Goal: Task Accomplishment & Management: Use online tool/utility

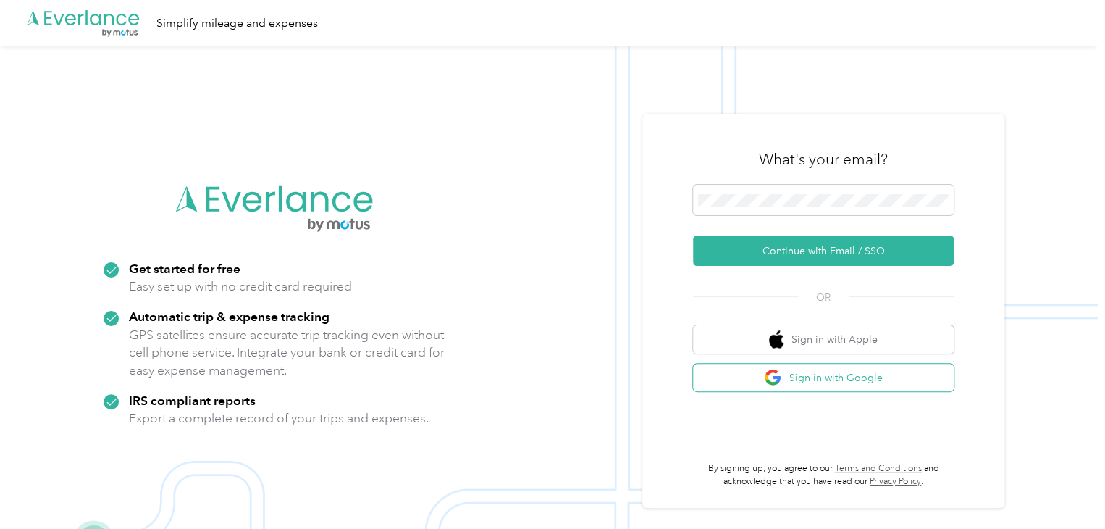
click at [799, 377] on button "Sign in with Google" at bounding box center [823, 377] width 261 height 28
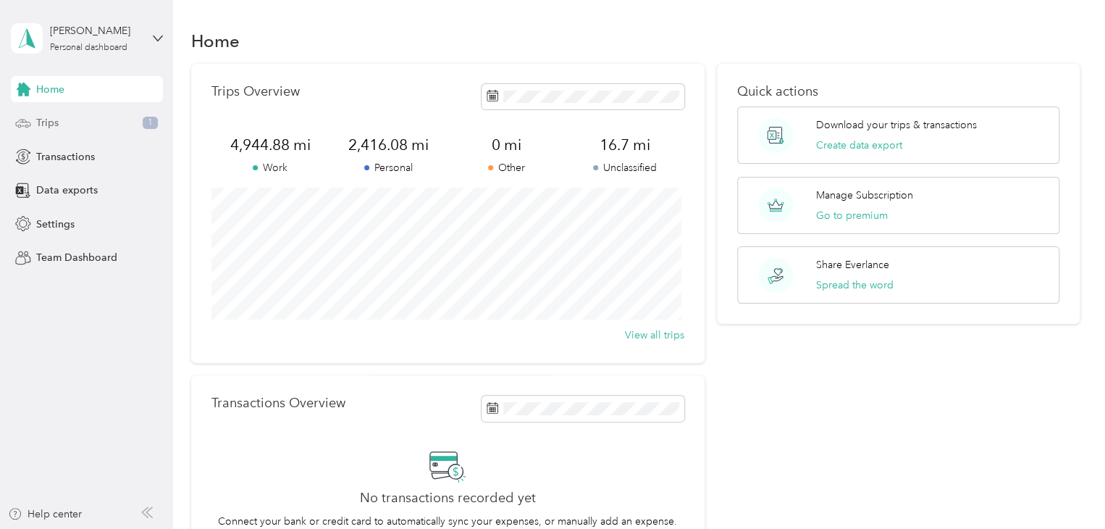
click at [119, 120] on div "Trips 1" at bounding box center [87, 123] width 152 height 26
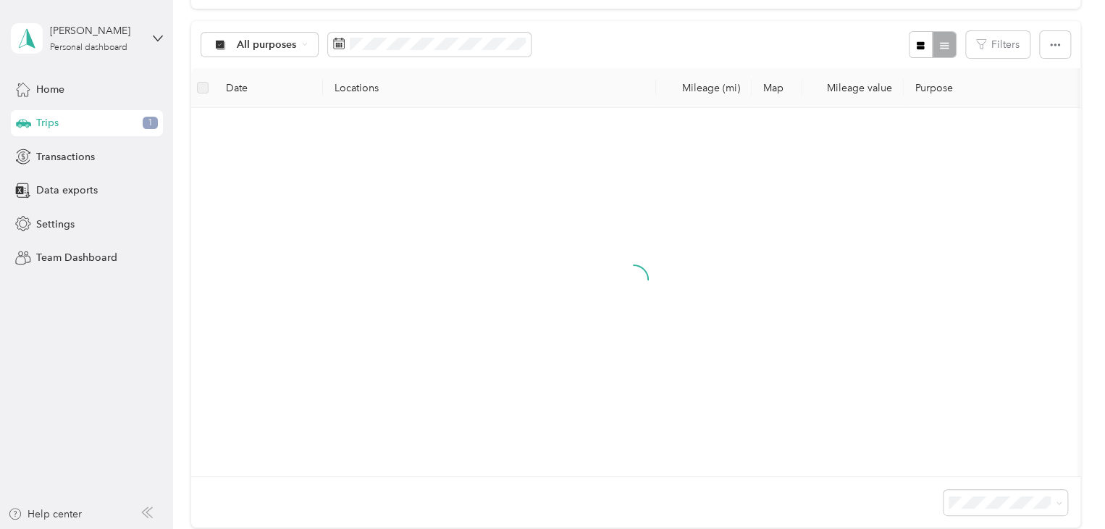
scroll to position [138, 0]
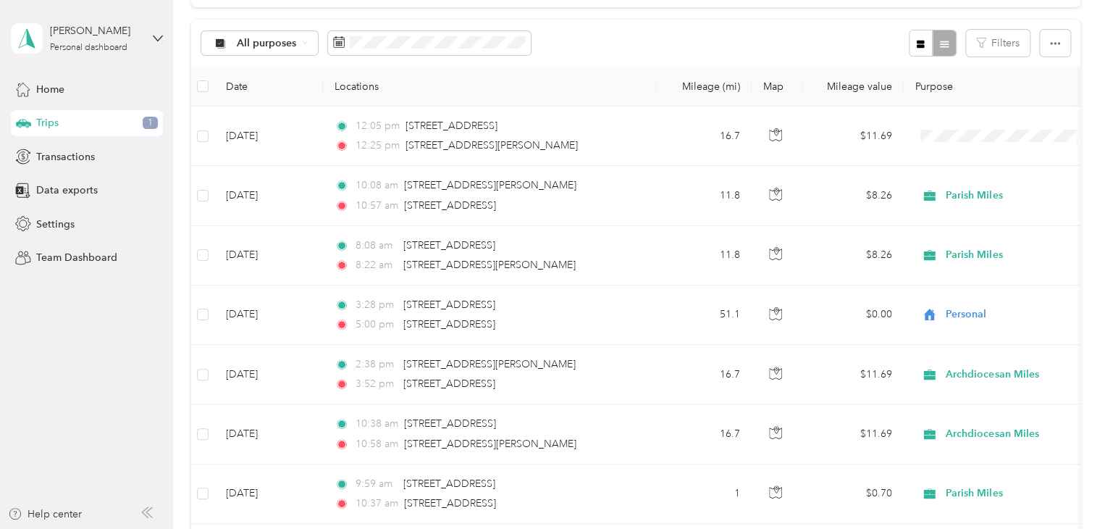
click at [30, 109] on div "Home Trips 1 Transactions Data exports Settings Team Dashboard" at bounding box center [87, 173] width 152 height 195
click at [50, 90] on span "Home" at bounding box center [50, 89] width 28 height 15
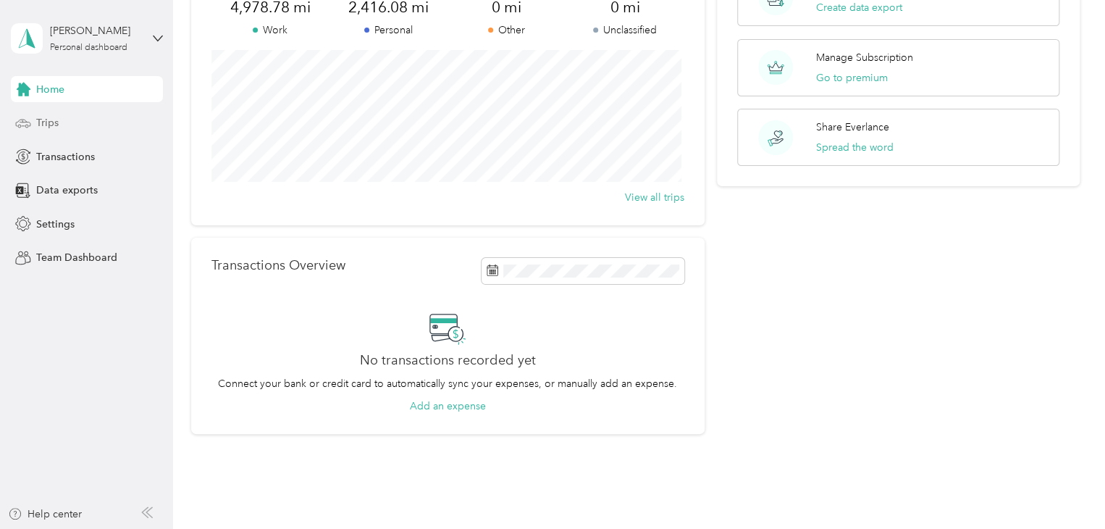
click at [61, 114] on div "Trips" at bounding box center [87, 123] width 152 height 26
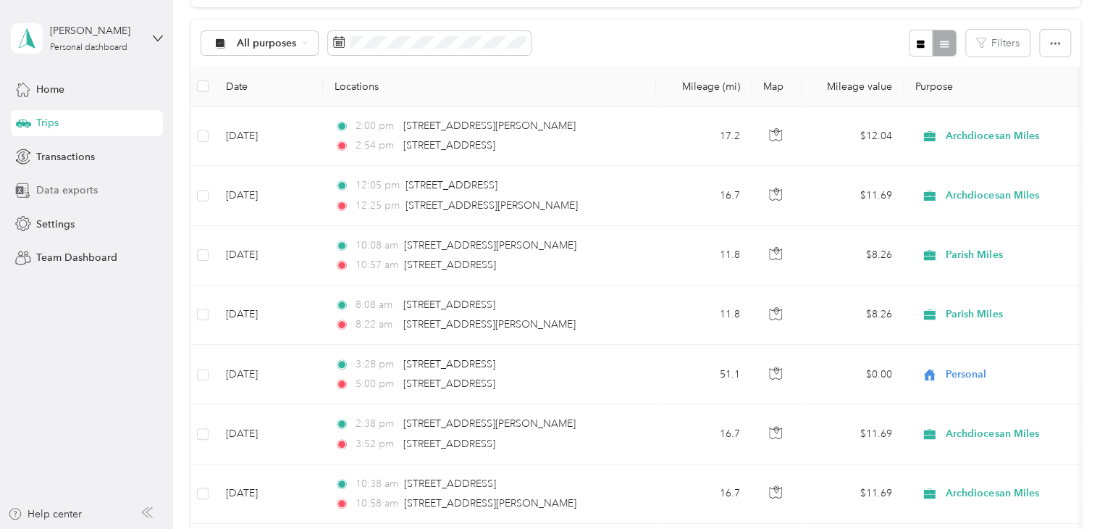
click at [44, 184] on span "Data exports" at bounding box center [67, 189] width 62 height 15
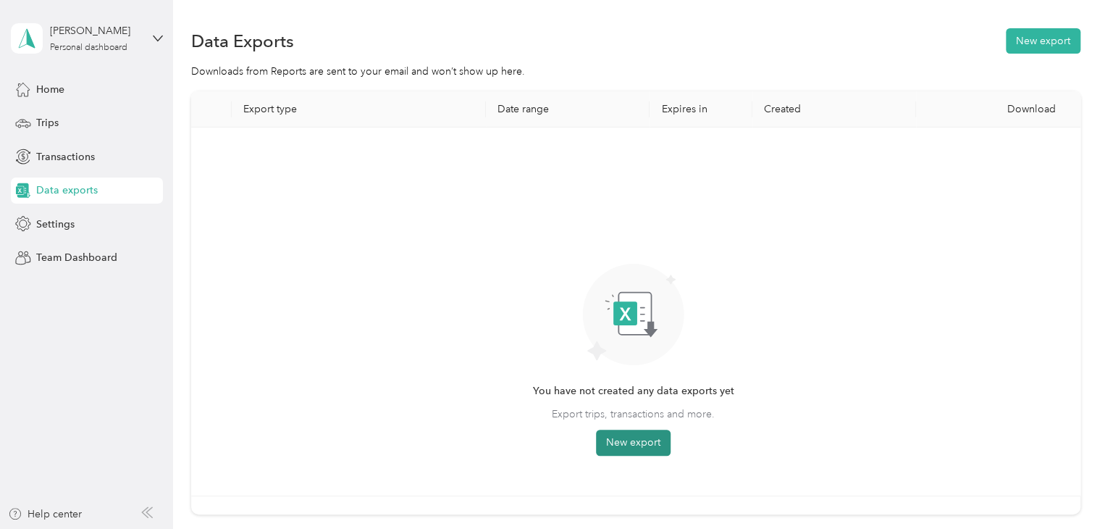
click at [620, 447] on button "New export" at bounding box center [633, 442] width 75 height 26
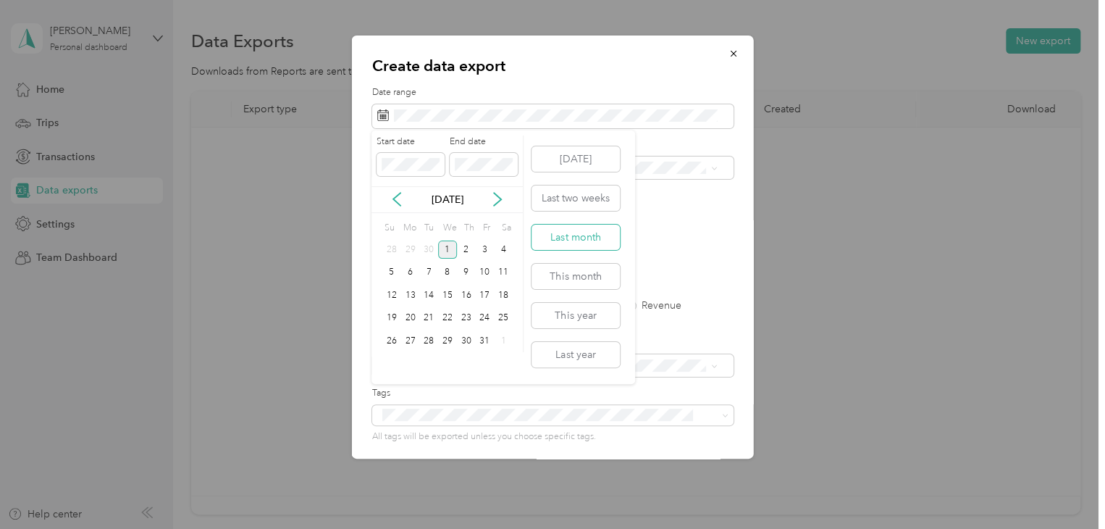
click at [602, 227] on button "Last month" at bounding box center [575, 236] width 88 height 25
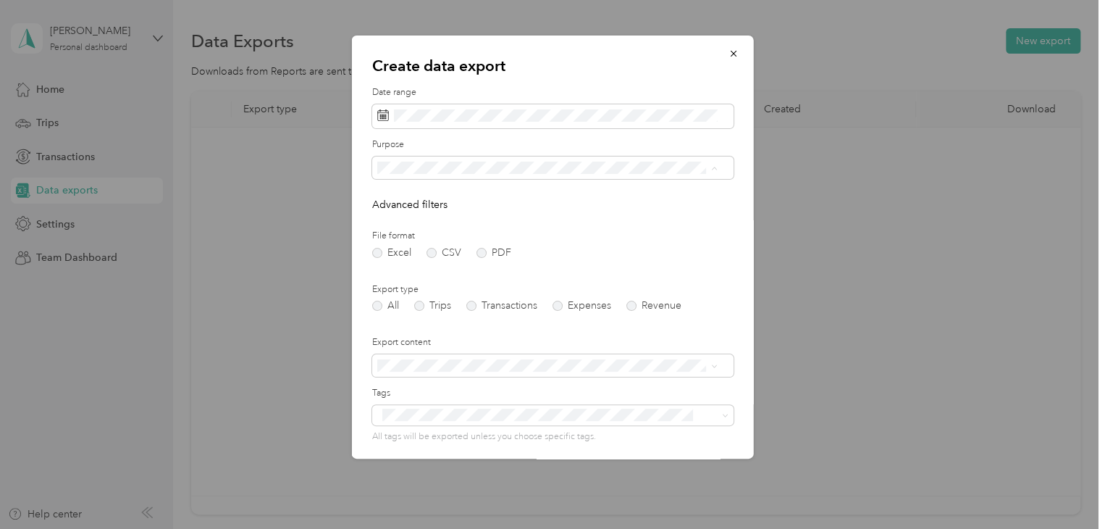
click at [403, 319] on span "Parish Miles" at bounding box center [408, 320] width 52 height 12
click at [420, 306] on label "Trips" at bounding box center [432, 305] width 37 height 10
click at [479, 253] on label "PDF" at bounding box center [493, 253] width 35 height 10
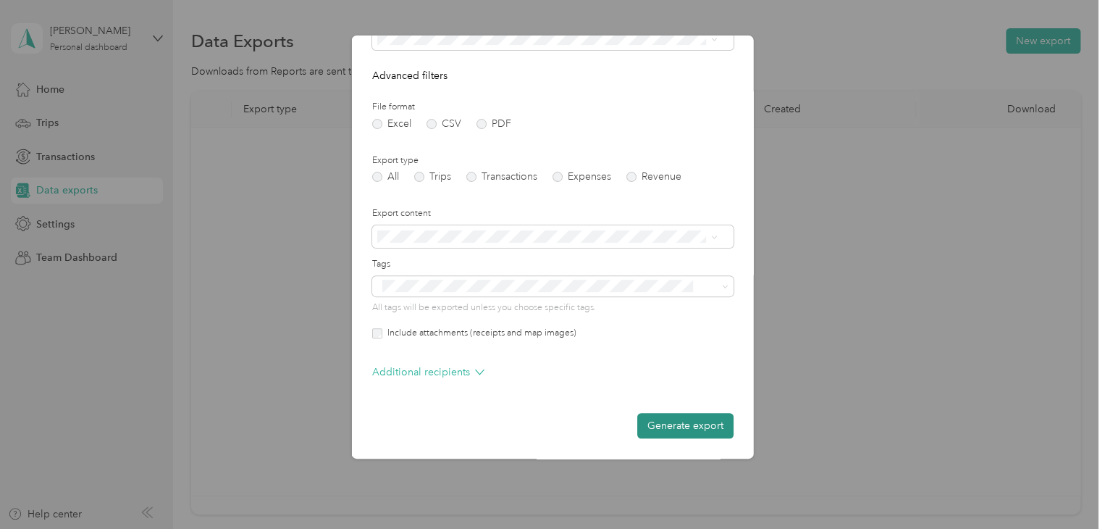
click at [689, 422] on button "Generate export" at bounding box center [685, 425] width 96 height 25
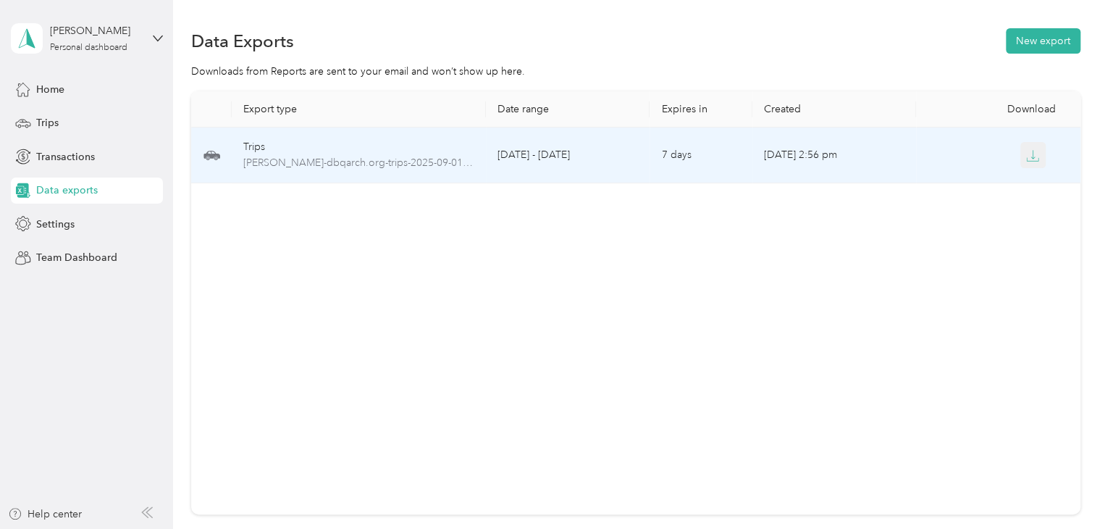
click at [1034, 154] on icon "button" at bounding box center [1032, 155] width 13 height 13
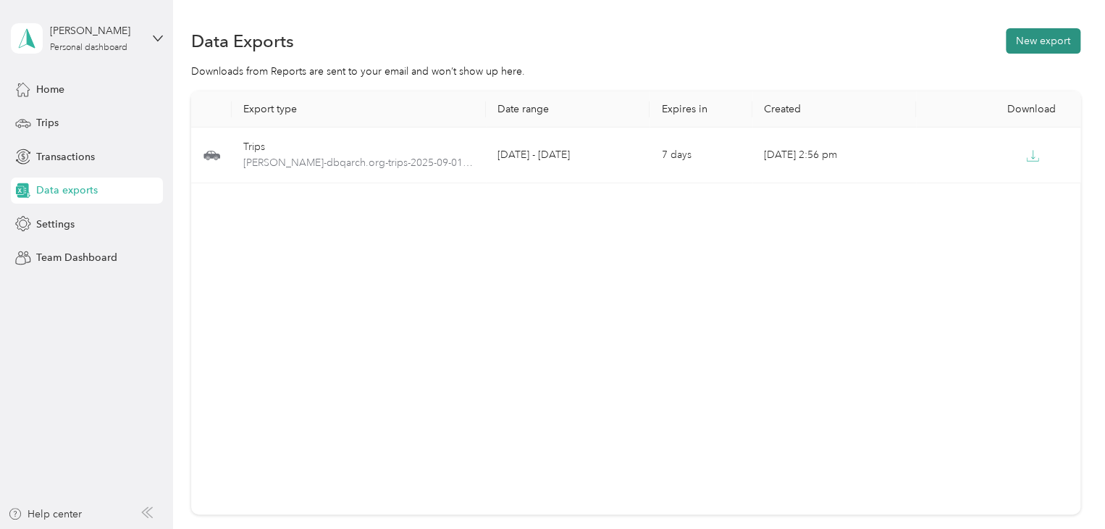
click at [1039, 43] on button "New export" at bounding box center [1043, 40] width 75 height 25
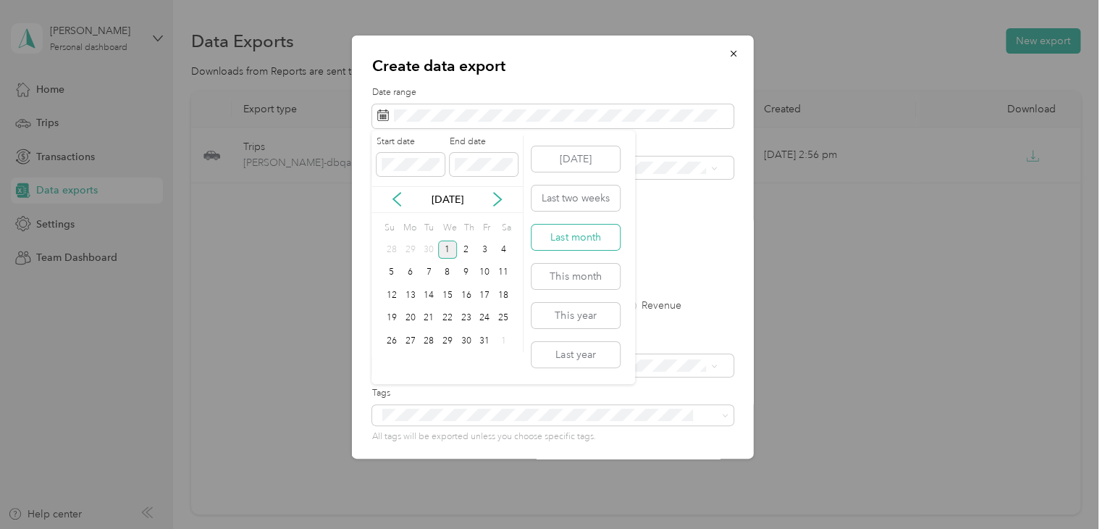
click at [579, 235] on button "Last month" at bounding box center [575, 236] width 88 height 25
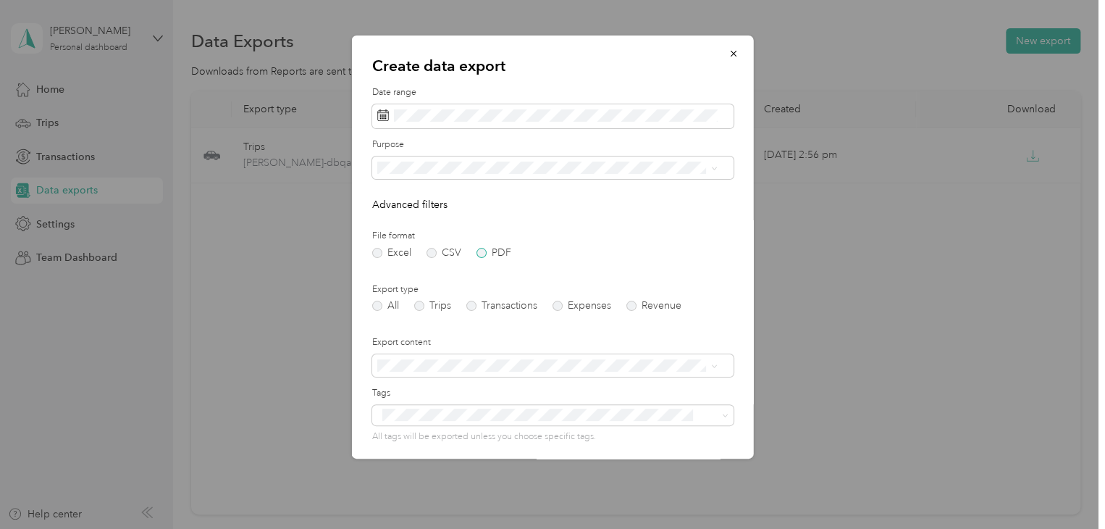
click at [481, 251] on label "PDF" at bounding box center [493, 253] width 35 height 10
click at [414, 309] on label "Trips" at bounding box center [432, 305] width 37 height 10
click at [467, 157] on span at bounding box center [552, 167] width 361 height 23
click at [434, 290] on span "Continuing Education" at bounding box center [431, 295] width 99 height 12
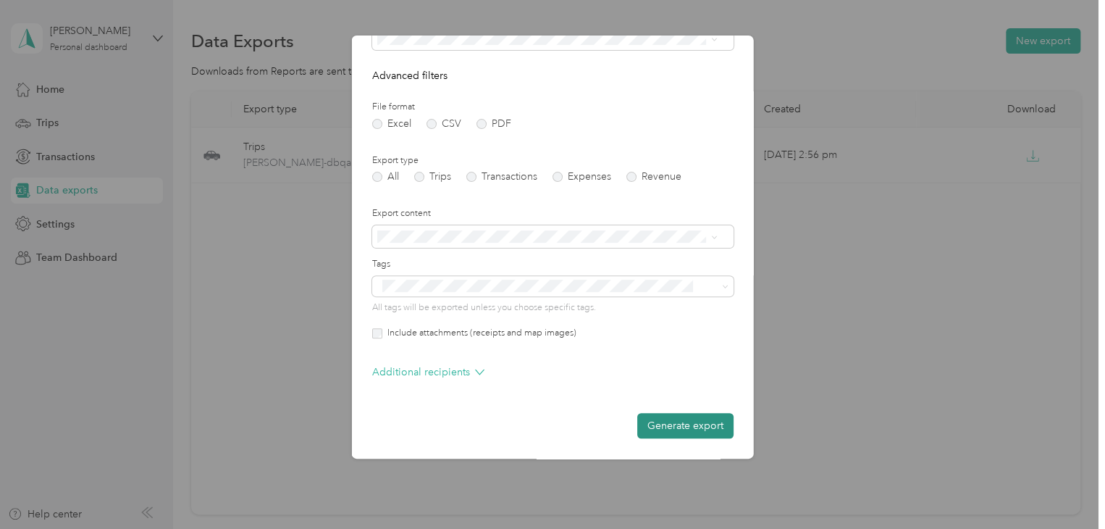
click at [667, 424] on button "Generate export" at bounding box center [685, 425] width 96 height 25
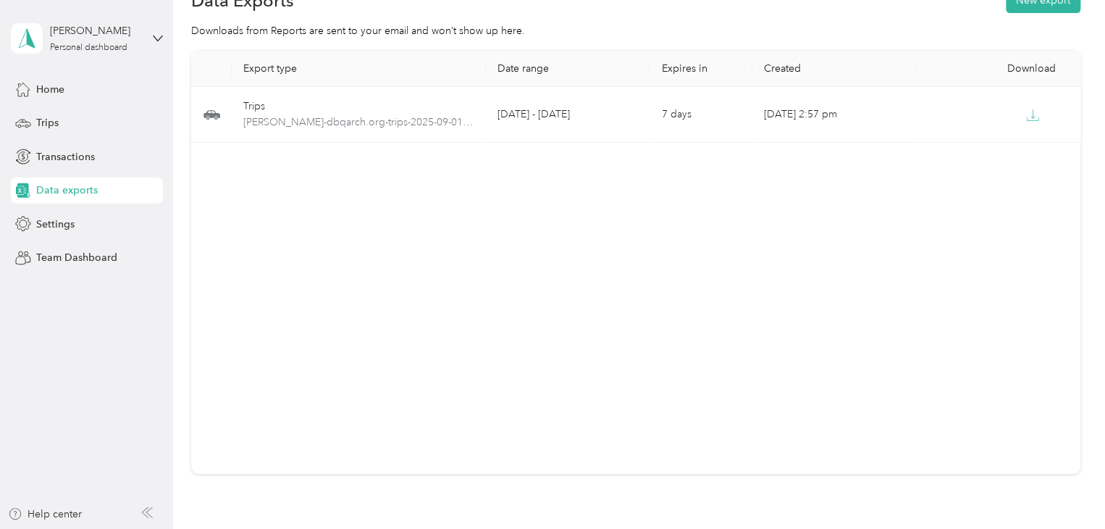
scroll to position [0, 0]
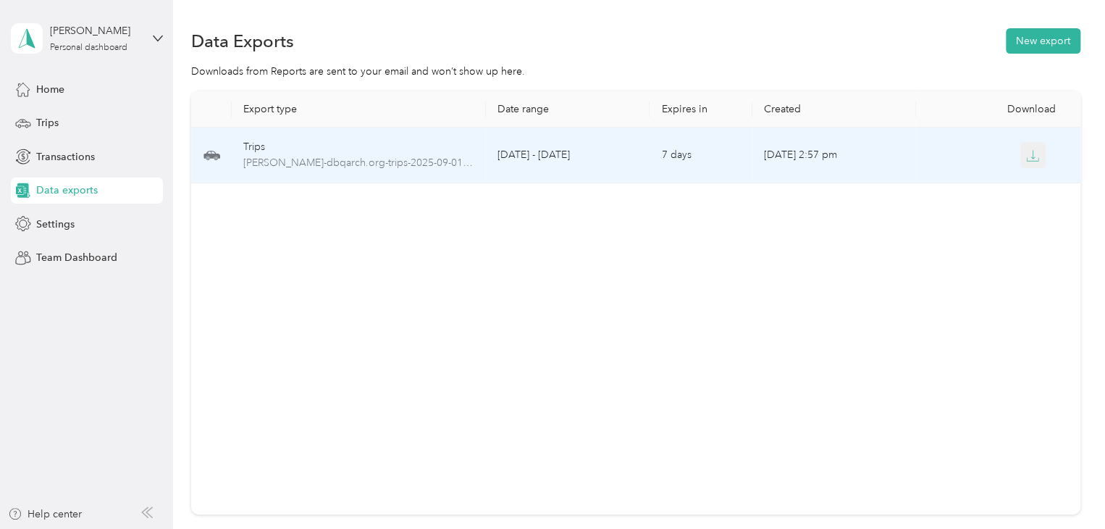
click at [1031, 155] on icon "button" at bounding box center [1032, 155] width 13 height 13
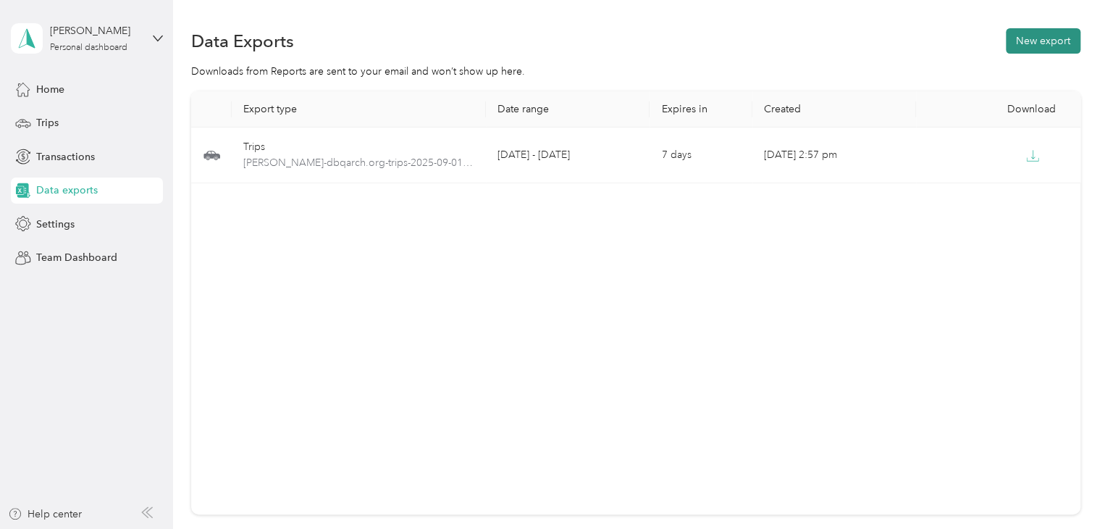
click at [1066, 38] on button "New export" at bounding box center [1043, 40] width 75 height 25
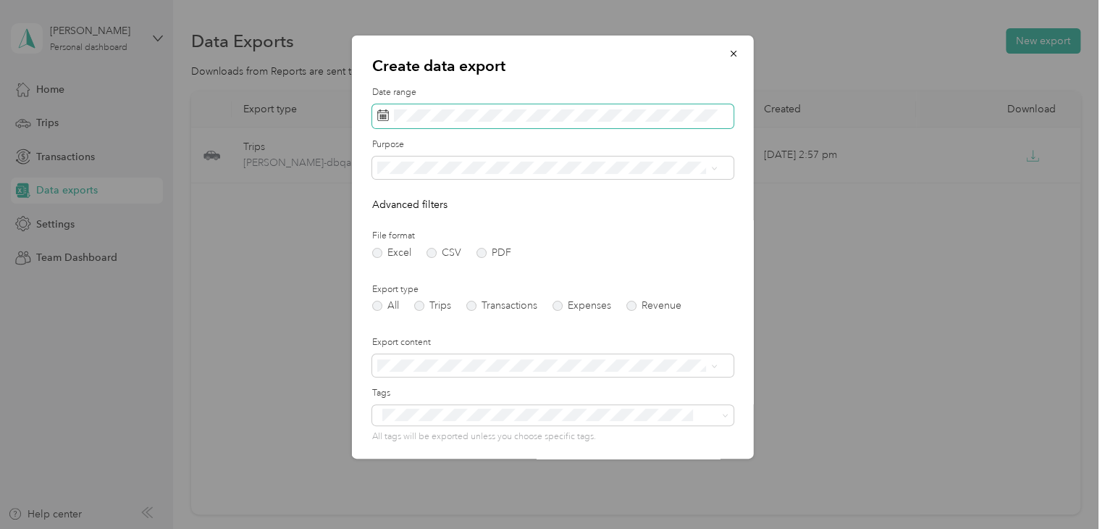
click at [486, 106] on span at bounding box center [552, 116] width 361 height 25
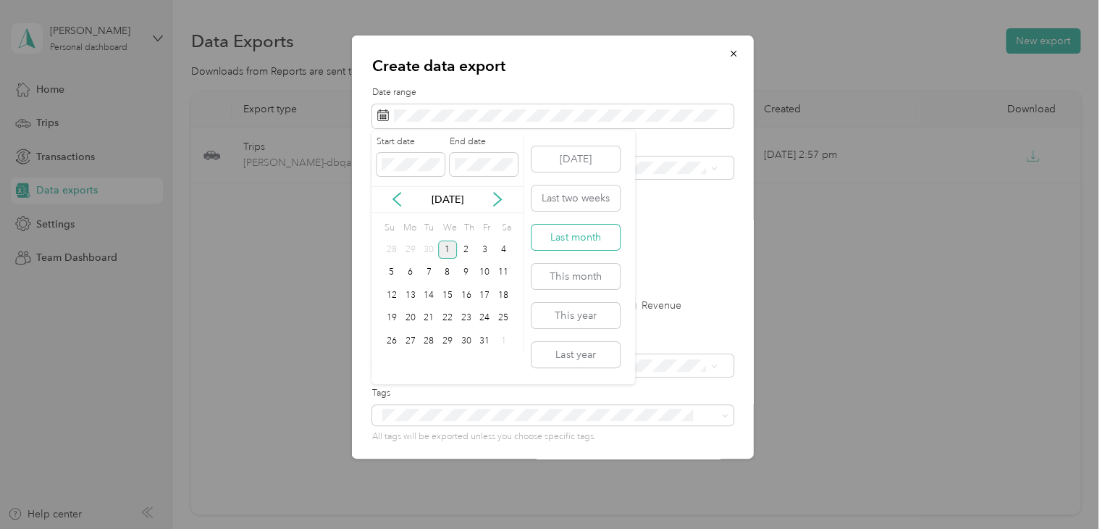
click at [580, 235] on button "Last month" at bounding box center [575, 236] width 88 height 25
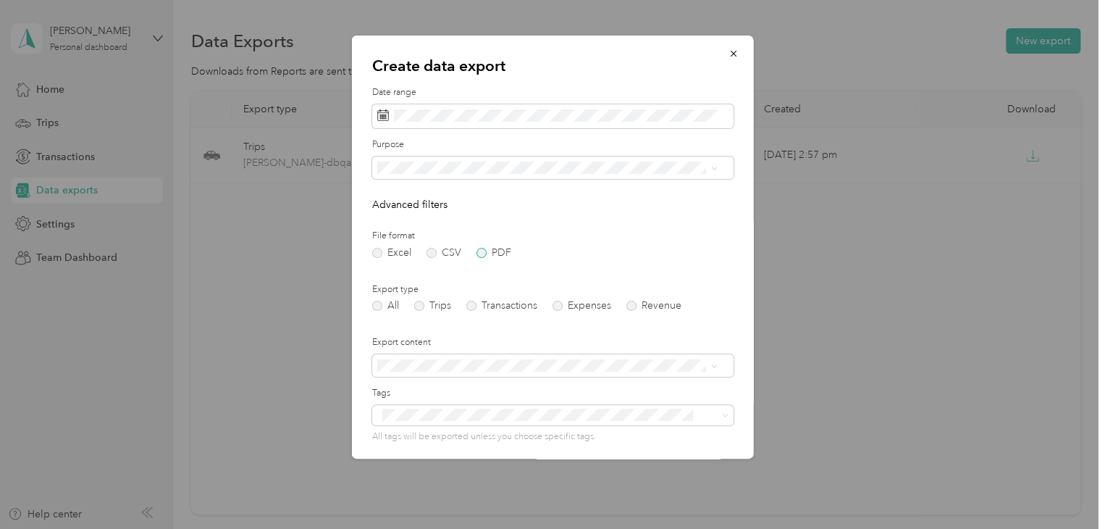
click at [480, 248] on label "PDF" at bounding box center [493, 253] width 35 height 10
click at [418, 303] on label "Trips" at bounding box center [432, 305] width 37 height 10
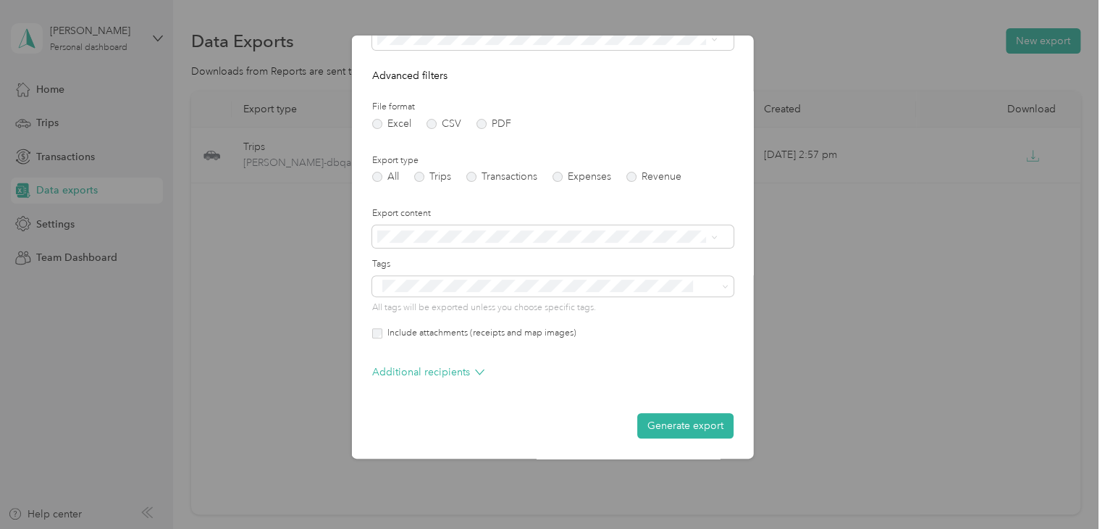
click at [649, 411] on form "Date range Purpose Advanced filters File format Excel CSV PDF Export type All T…" at bounding box center [552, 197] width 361 height 481
click at [649, 421] on button "Generate export" at bounding box center [685, 425] width 96 height 25
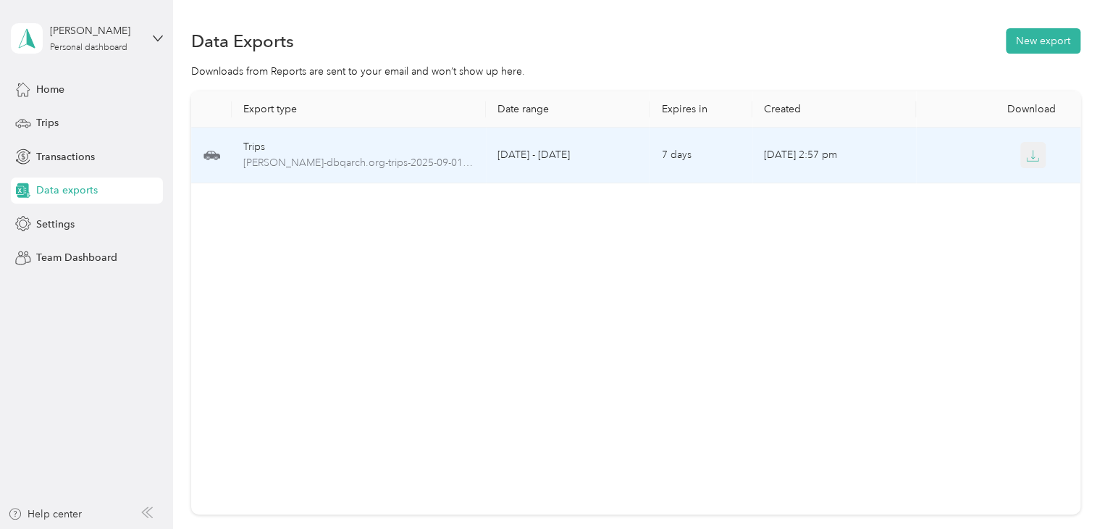
click at [1034, 158] on icon "button" at bounding box center [1032, 155] width 13 height 13
